Goal: Task Accomplishment & Management: Use online tool/utility

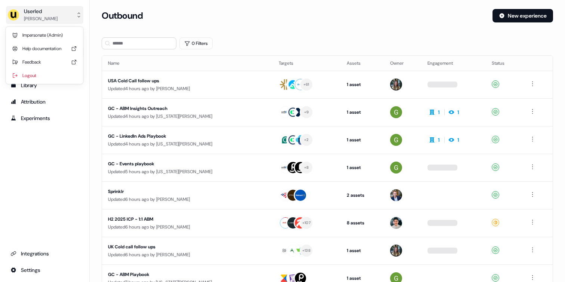
click at [68, 20] on button "Userled Tristan Saunders" at bounding box center [44, 15] width 77 height 18
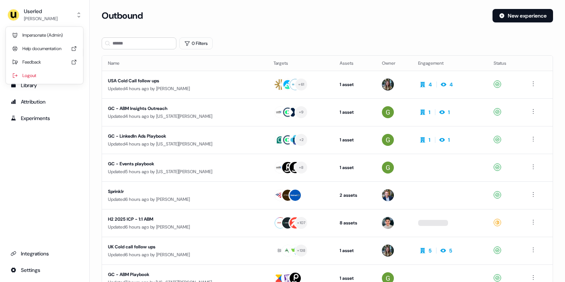
click at [59, 33] on div "Impersonate (Admin)" at bounding box center [44, 34] width 71 height 13
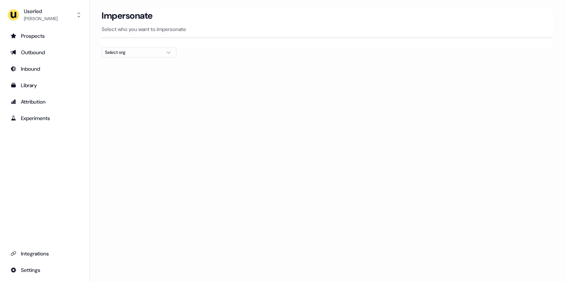
click at [144, 55] on div "Select org" at bounding box center [133, 52] width 56 height 7
type input "****"
click at [127, 78] on div "Canva" at bounding box center [139, 79] width 74 height 12
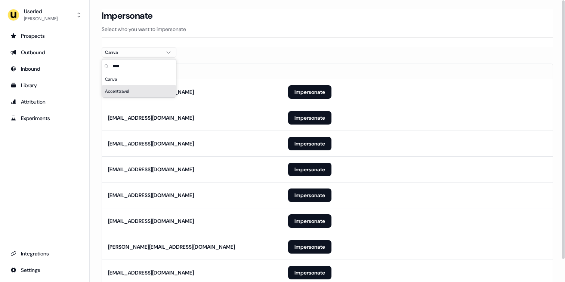
click at [101, 115] on section "Loading... Impersonate Select who you want to impersonate Canva Email kullan@ca…" at bounding box center [327, 158] width 475 height 298
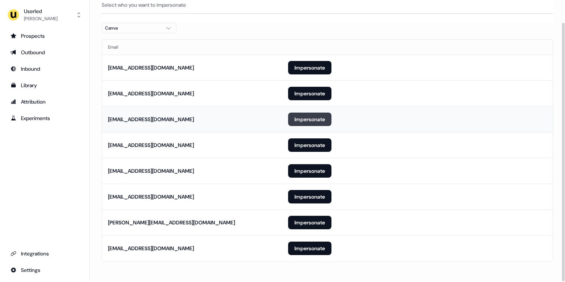
click at [299, 119] on button "Impersonate" at bounding box center [309, 118] width 43 height 13
